Goal: Task Accomplishment & Management: Use online tool/utility

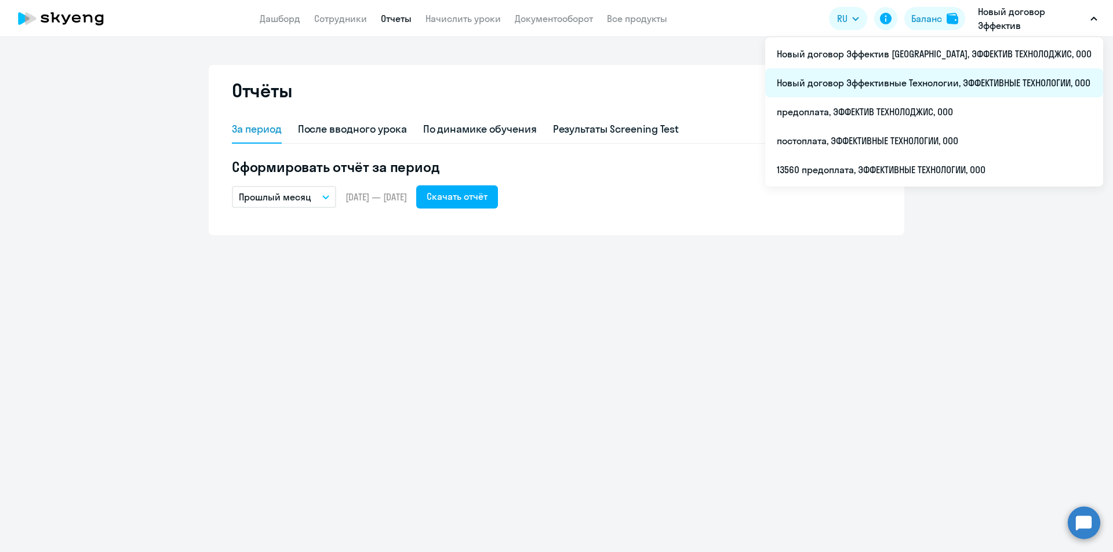
click at [977, 81] on li "Новый договор Эффективные Технологии, ЭФФЕКТИВНЫЕ ТЕХНОЛОГИИ, ООО" at bounding box center [934, 82] width 338 height 29
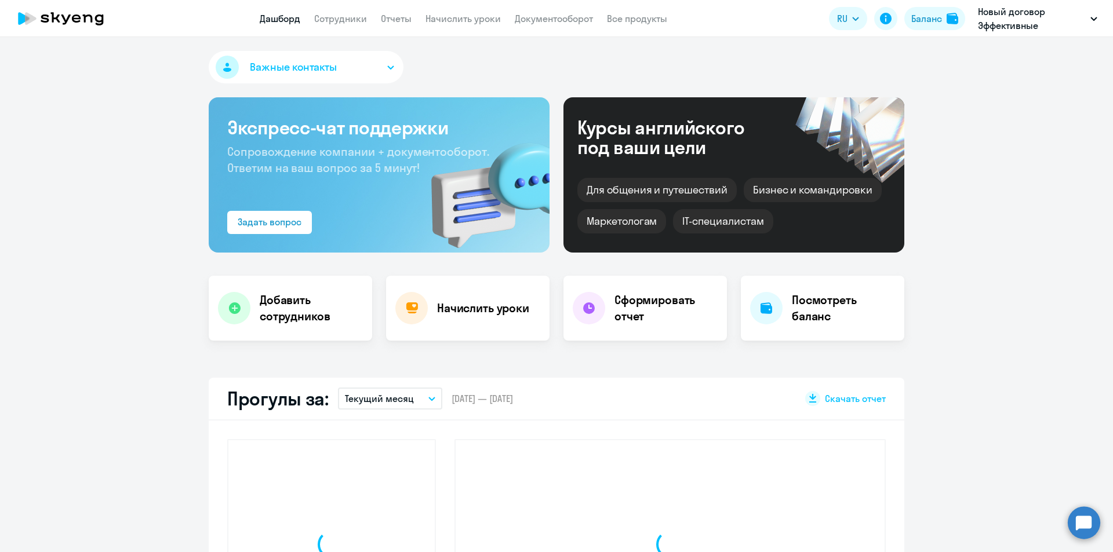
select select "30"
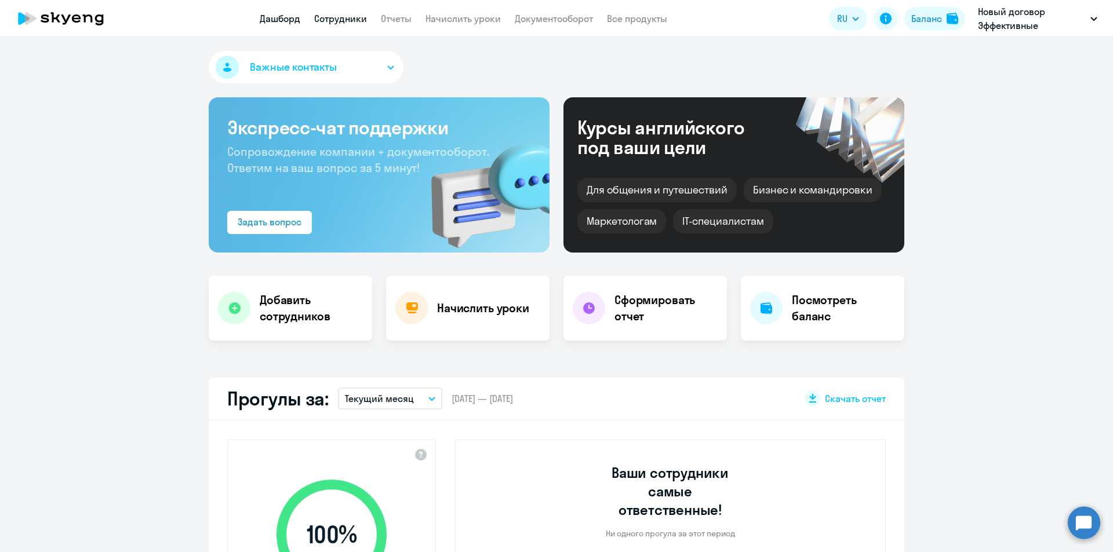
click at [316, 20] on link "Сотрудники" at bounding box center [340, 19] width 53 height 12
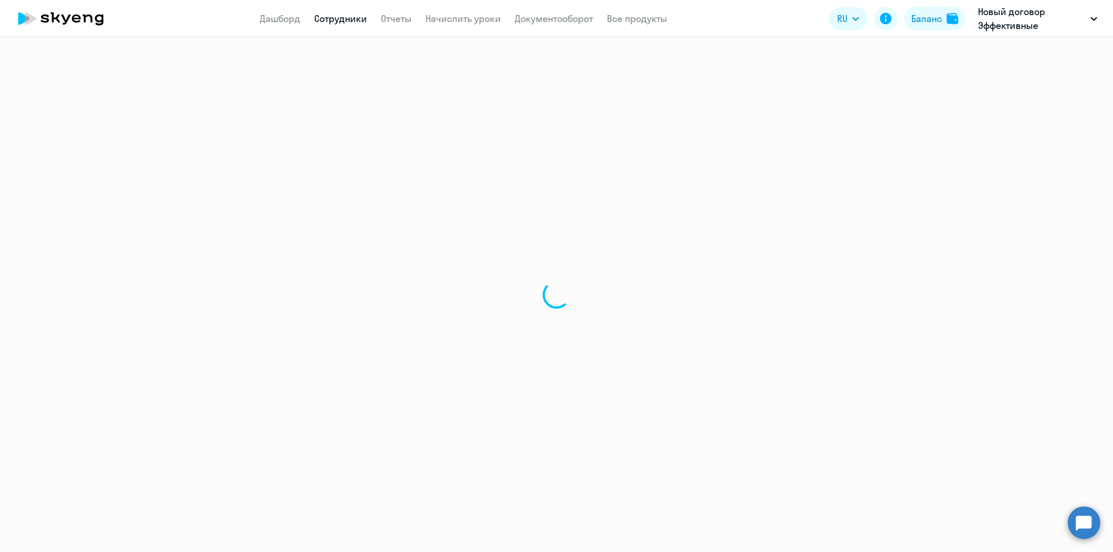
select select "30"
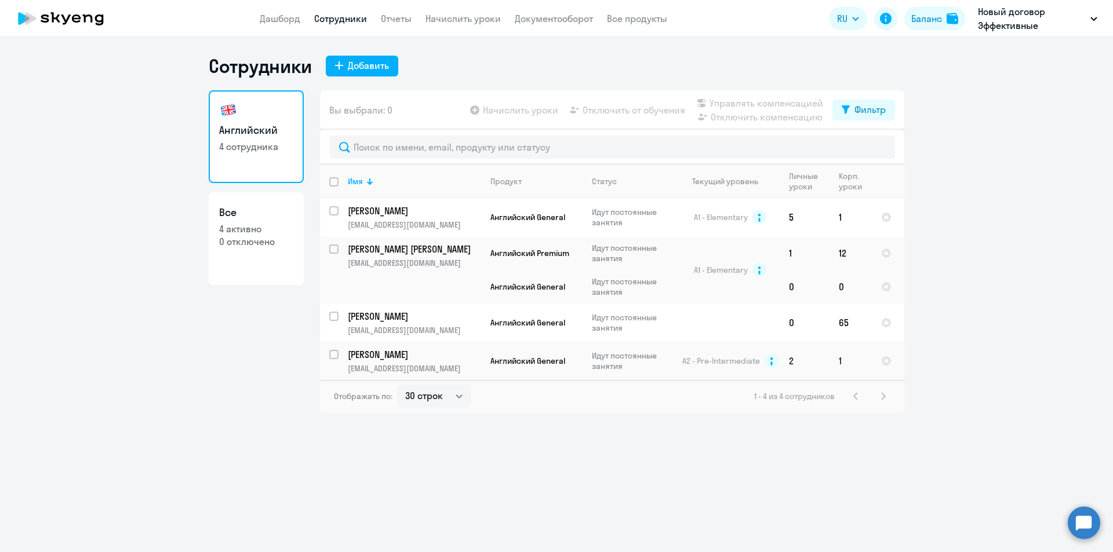
click at [332, 353] on input "select row 14315231" at bounding box center [340, 361] width 23 height 23
checkbox input "true"
click at [516, 110] on span "Начислить уроки" at bounding box center [520, 110] width 75 height 14
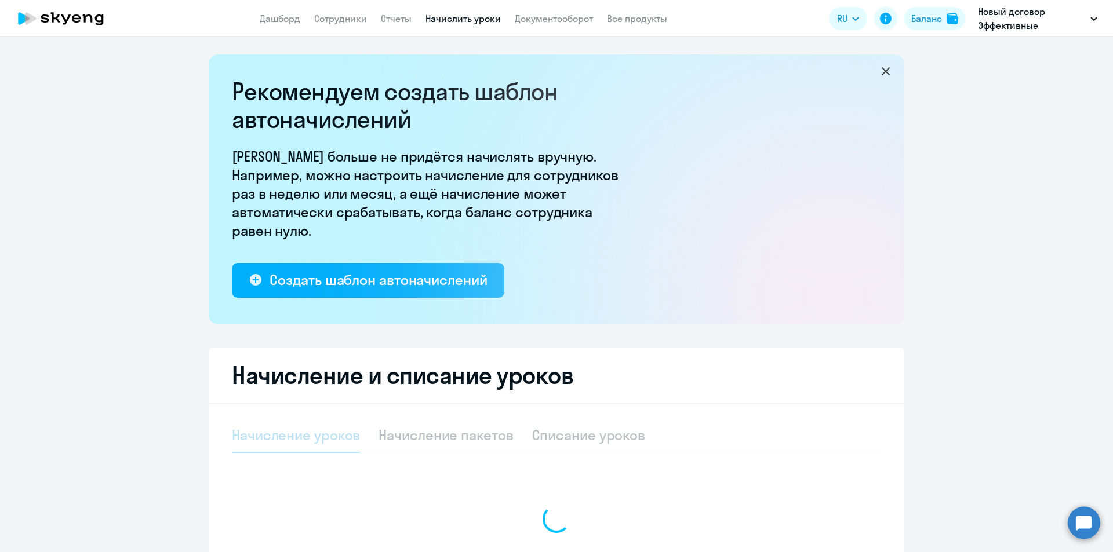
select select "10"
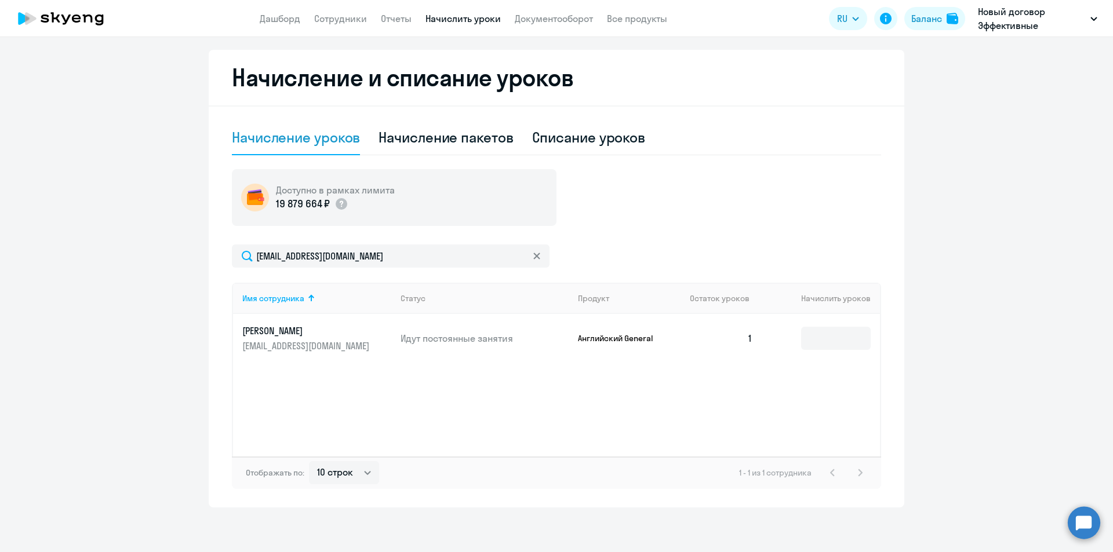
scroll to position [300, 0]
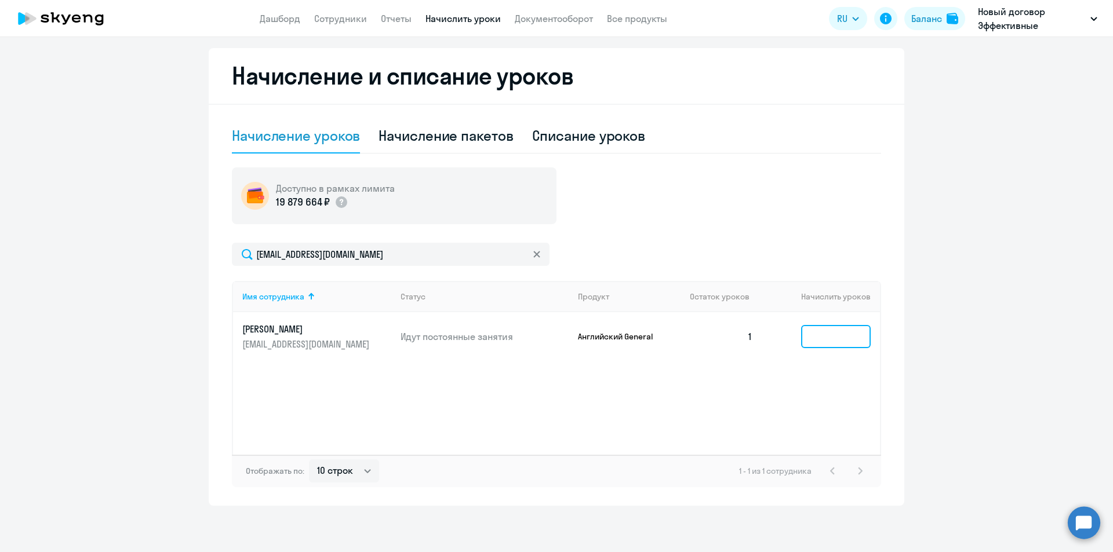
click at [824, 341] on input at bounding box center [836, 336] width 70 height 23
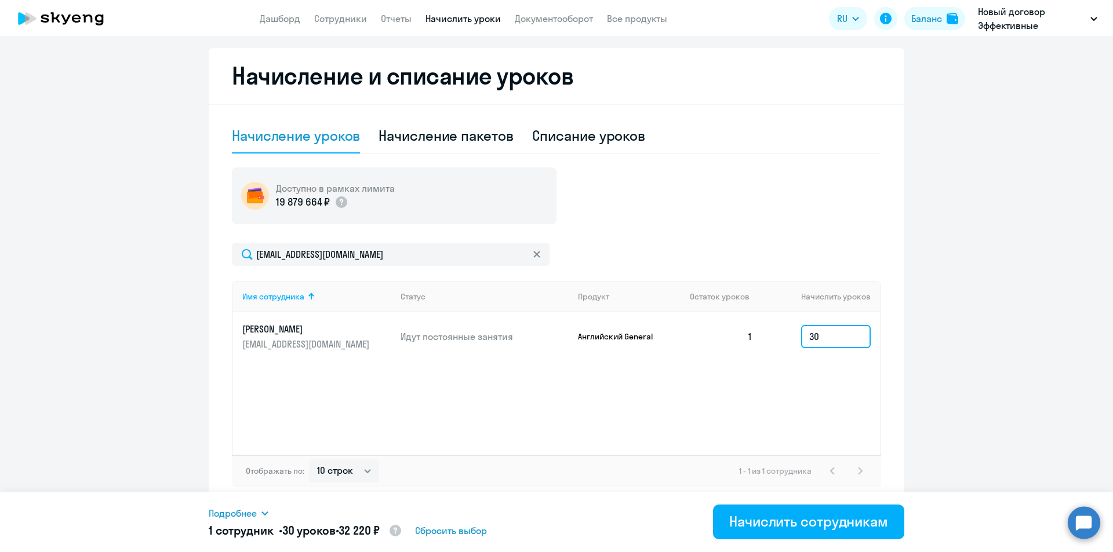
type input "30"
click at [805, 527] on div "Начислить сотрудникам" at bounding box center [808, 521] width 159 height 19
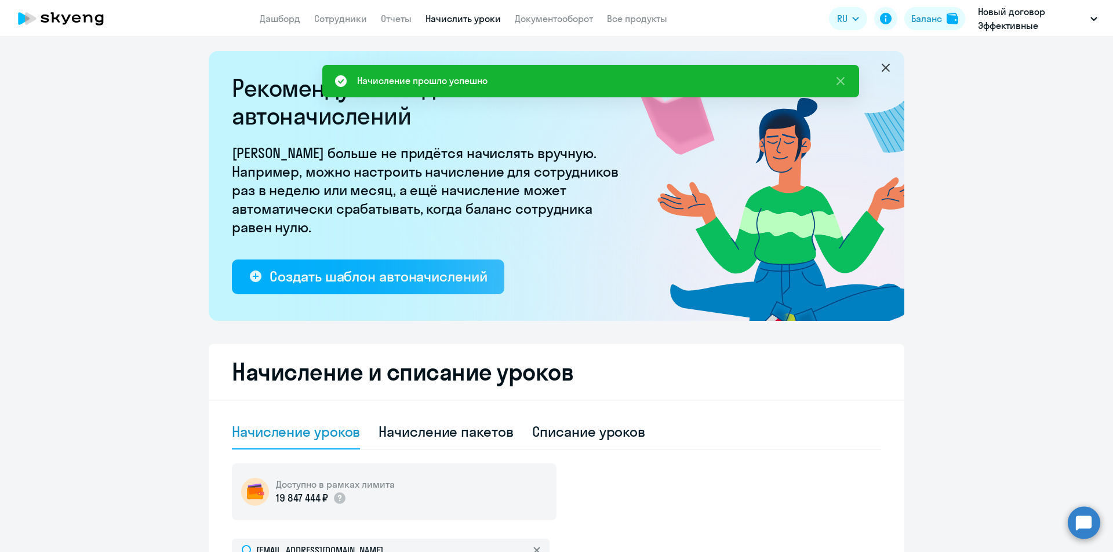
scroll to position [0, 0]
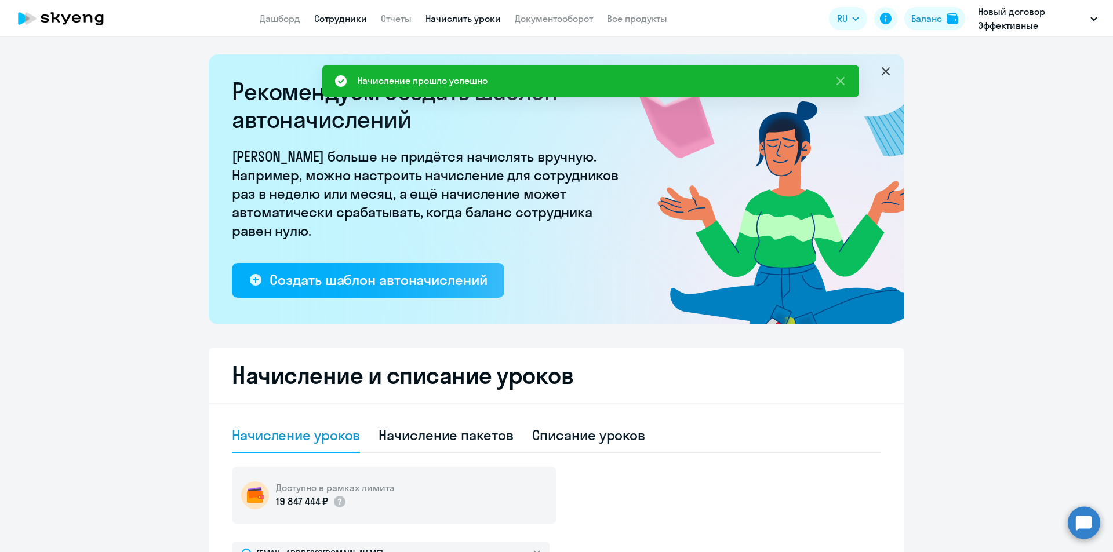
click at [355, 16] on link "Сотрудники" at bounding box center [340, 19] width 53 height 12
select select "30"
